Goal: Information Seeking & Learning: Learn about a topic

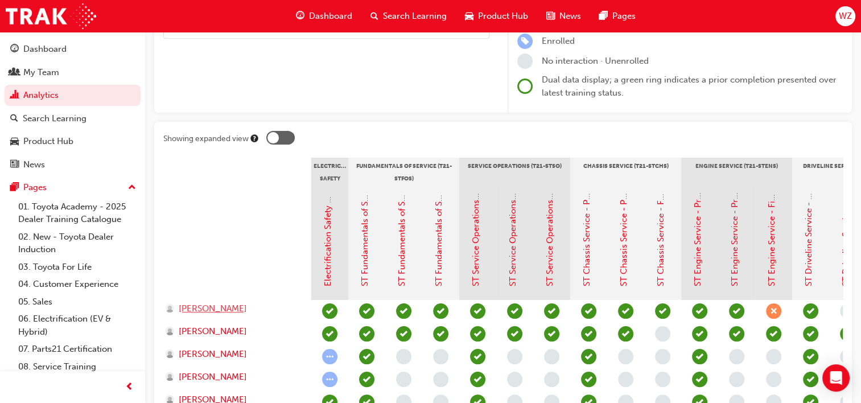
scroll to position [84, 0]
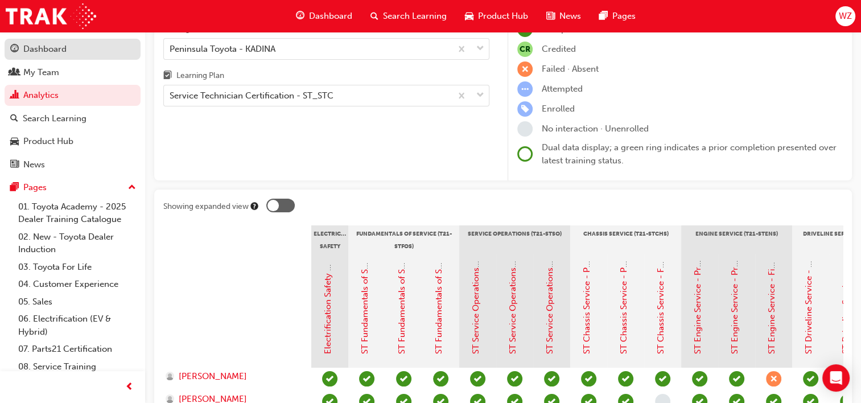
click at [62, 52] on div "Dashboard" at bounding box center [44, 49] width 43 height 13
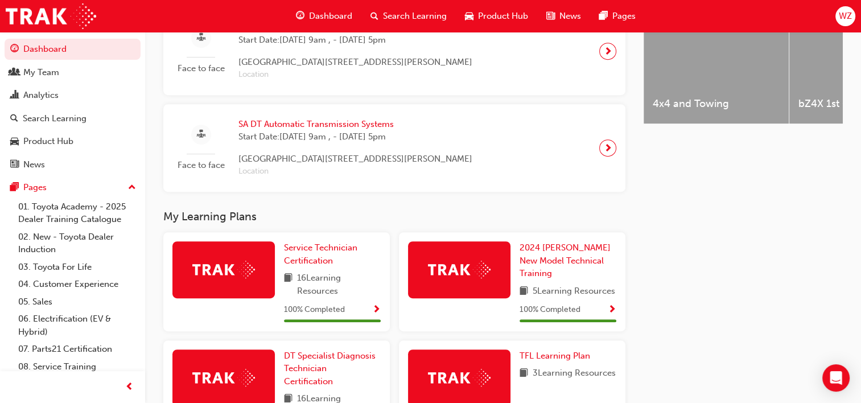
scroll to position [260, 0]
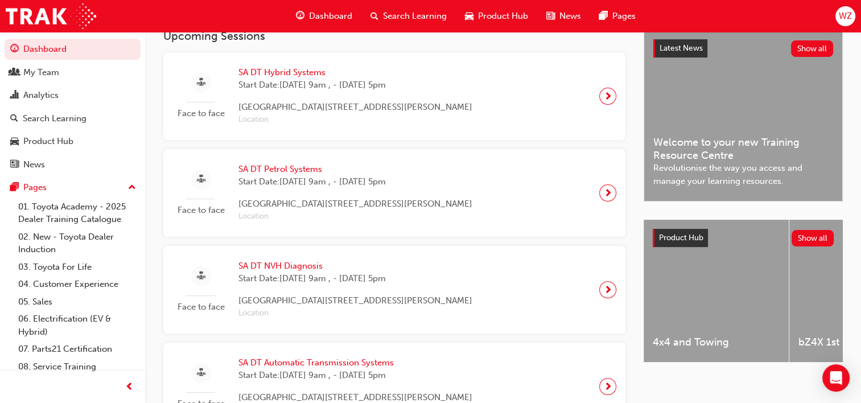
click at [333, 101] on div "SA DT Hybrid Systems Start Date: [DATE] 9am , - [DATE] 5pm [GEOGRAPHIC_DATA][ST…" at bounding box center [355, 96] width 252 height 60
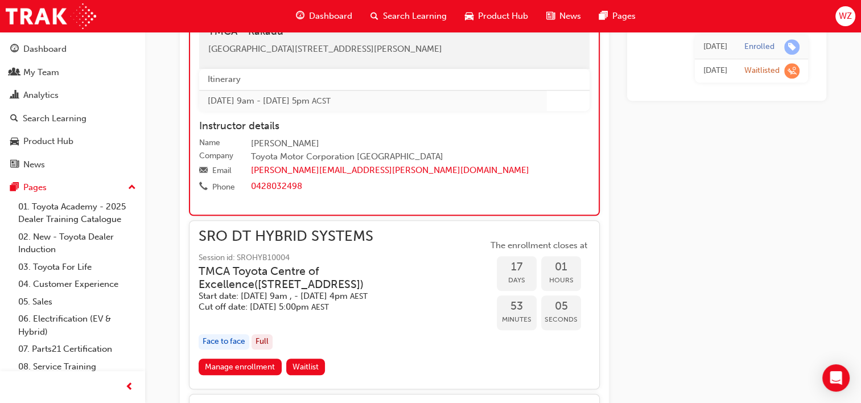
scroll to position [705, 0]
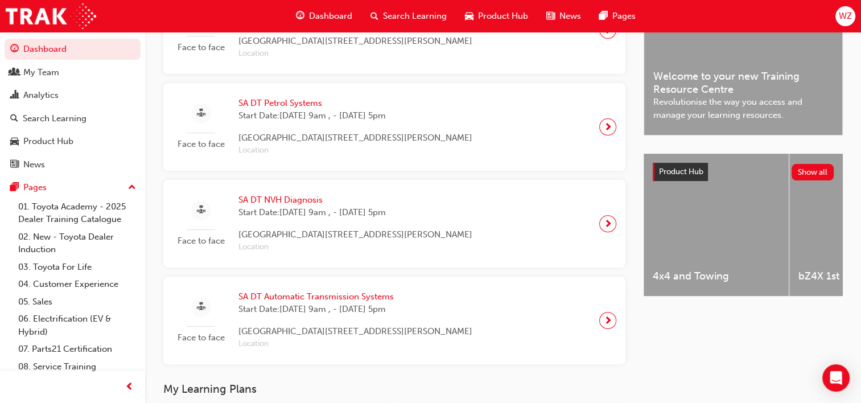
scroll to position [490, 0]
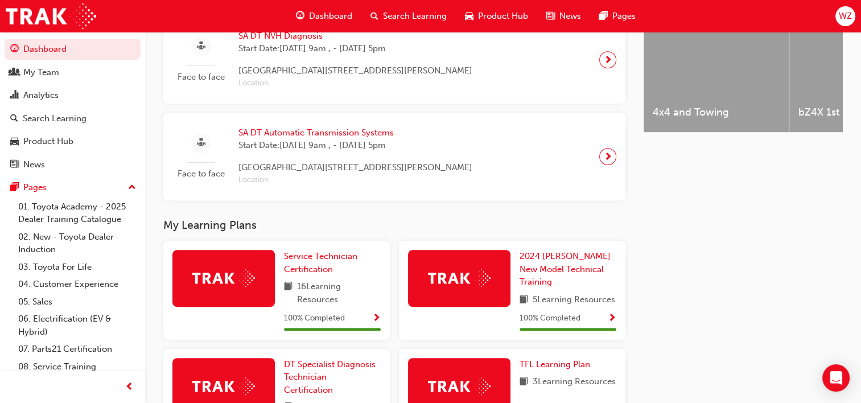
click at [230, 229] on h3 "My Learning Plans" at bounding box center [394, 224] width 462 height 13
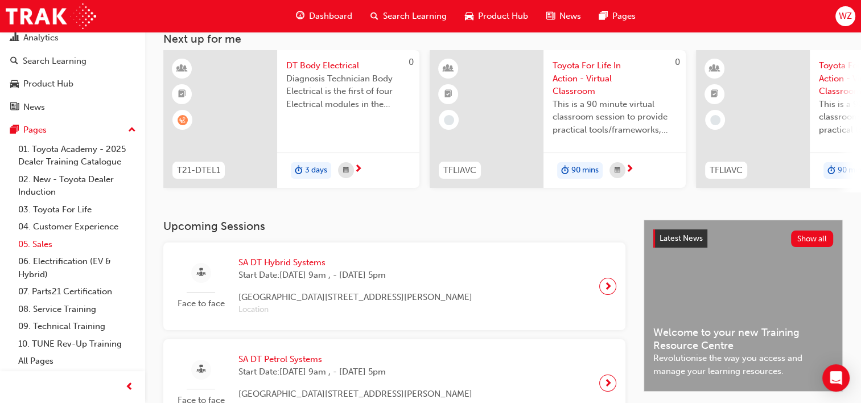
scroll to position [171, 0]
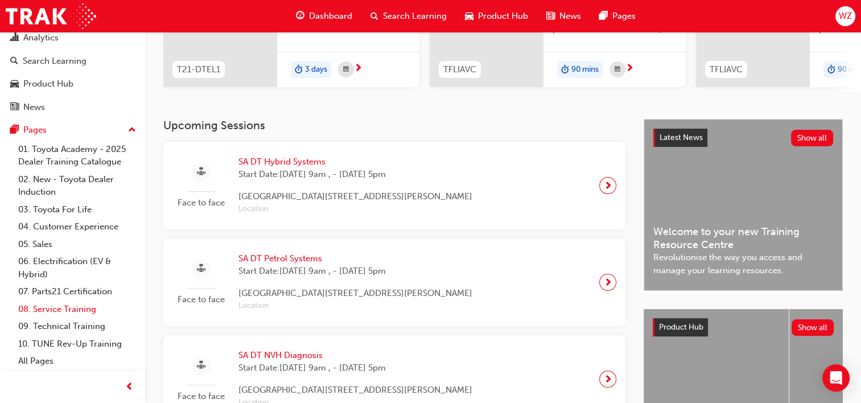
click at [81, 308] on link "08. Service Training" at bounding box center [77, 309] width 127 height 18
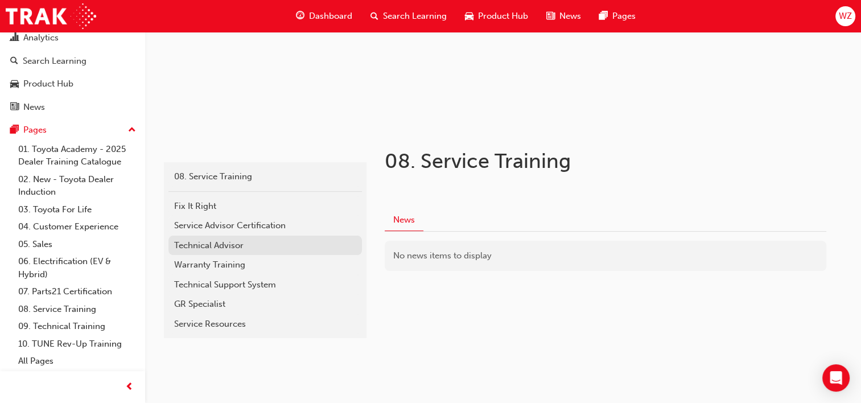
scroll to position [143, 0]
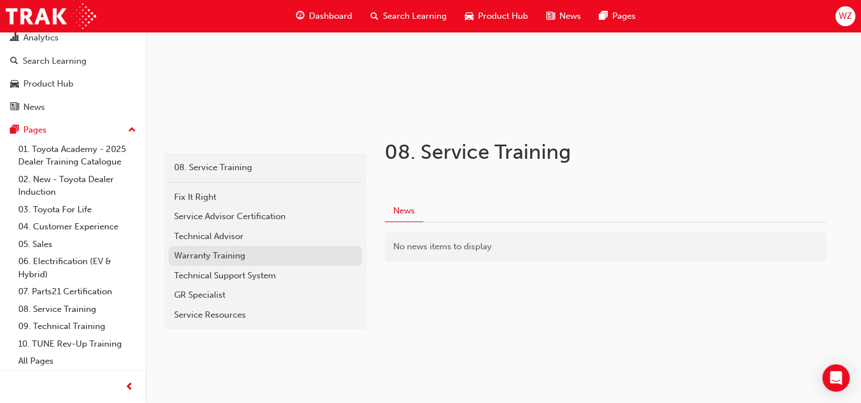
click at [192, 257] on div "Warranty Training" at bounding box center [265, 255] width 182 height 13
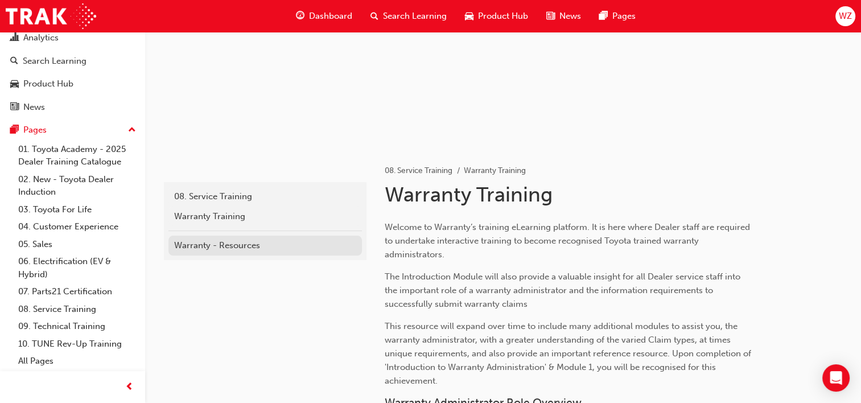
scroll to position [143, 0]
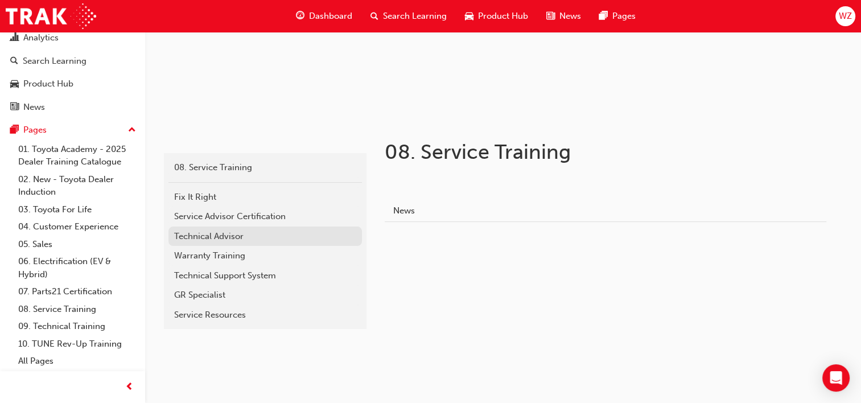
click at [203, 239] on div "Technical Advisor" at bounding box center [265, 236] width 182 height 13
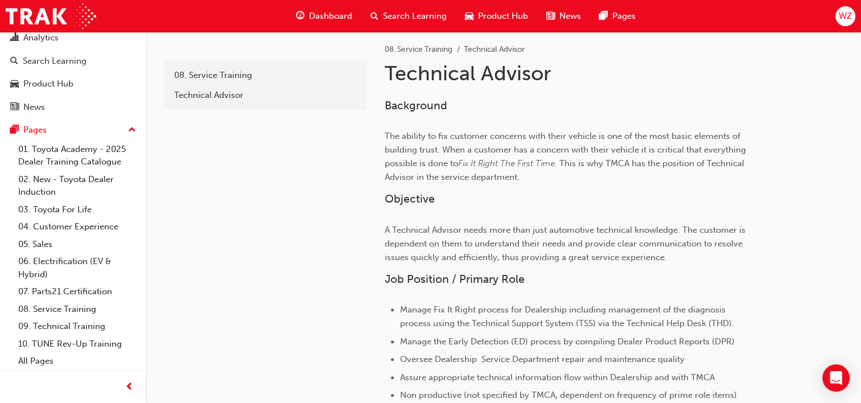
scroll to position [174, 0]
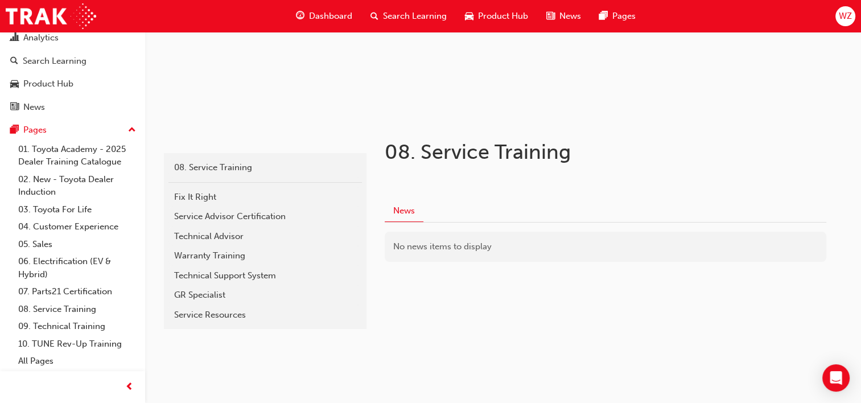
scroll to position [143, 0]
click at [258, 291] on div "GR Specialist" at bounding box center [265, 294] width 182 height 13
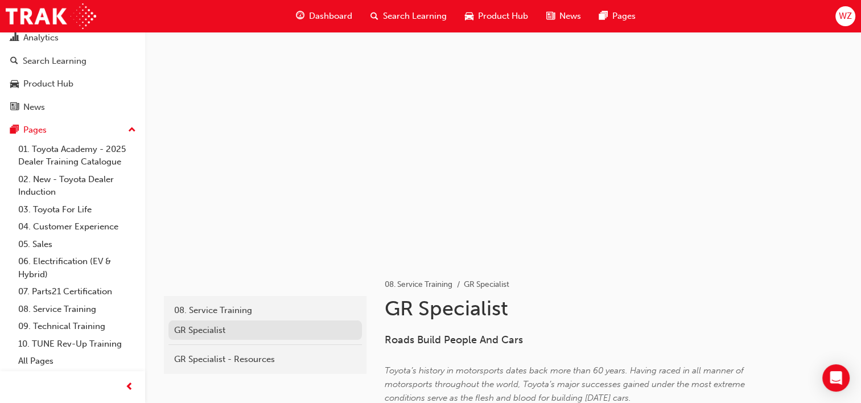
scroll to position [143, 0]
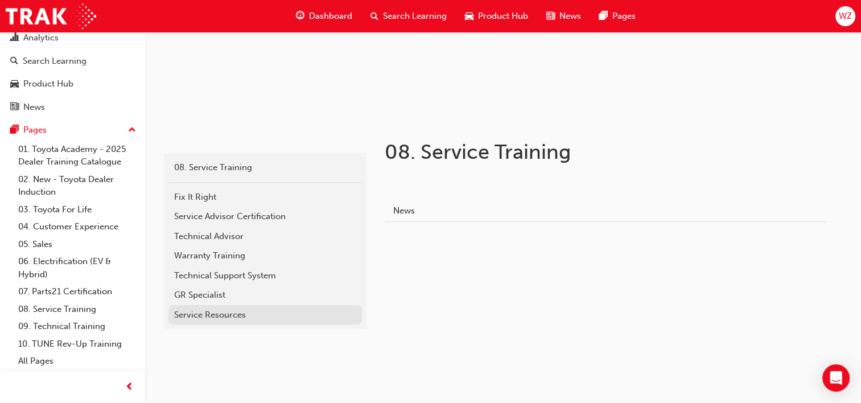
click at [257, 309] on div "Service Resources" at bounding box center [265, 314] width 182 height 13
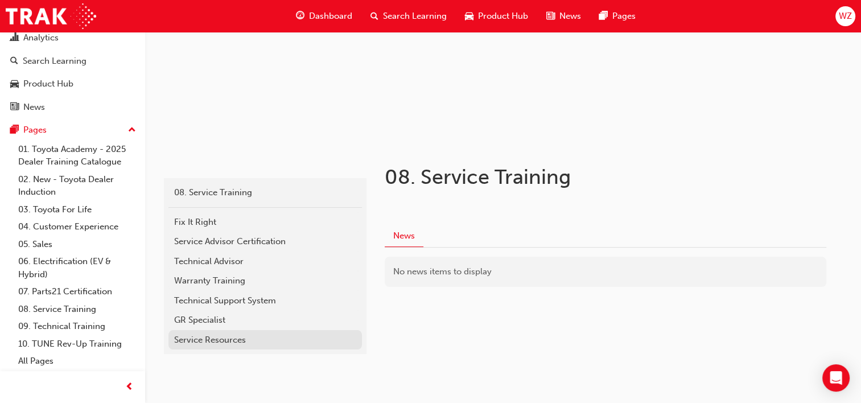
scroll to position [143, 0]
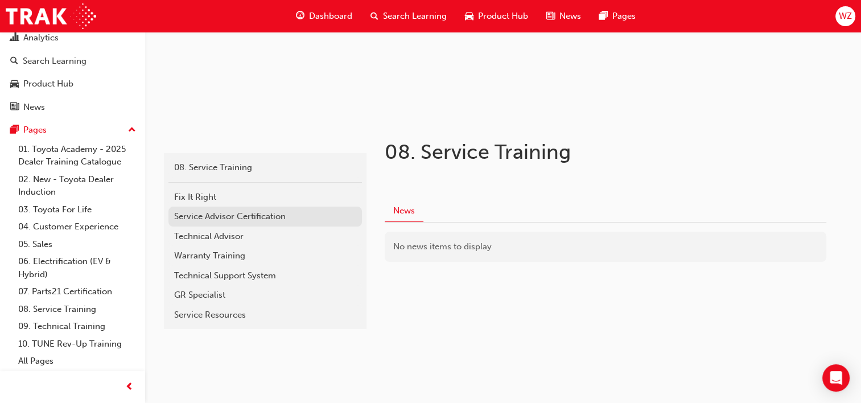
click at [223, 212] on div "Service Advisor Certification" at bounding box center [265, 216] width 182 height 13
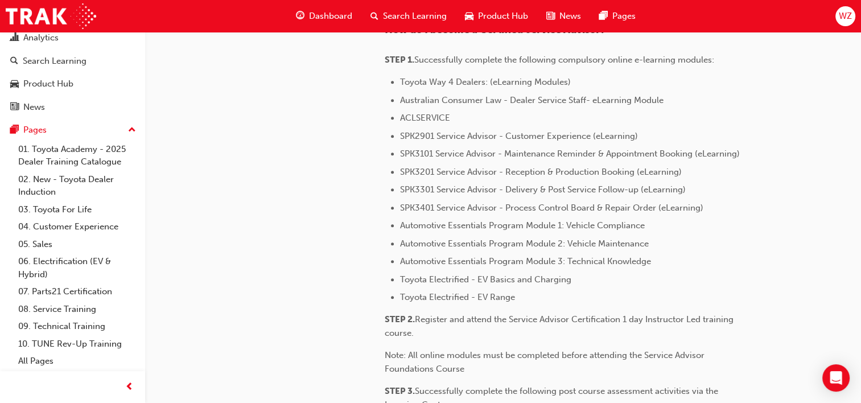
scroll to position [523, 0]
